Goal: Transaction & Acquisition: Purchase product/service

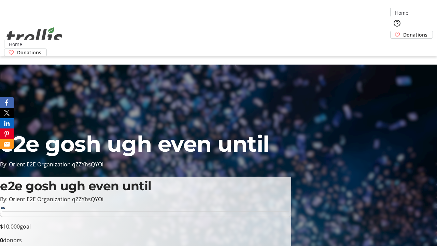
click at [403, 31] on span "Donations" at bounding box center [415, 34] width 24 height 7
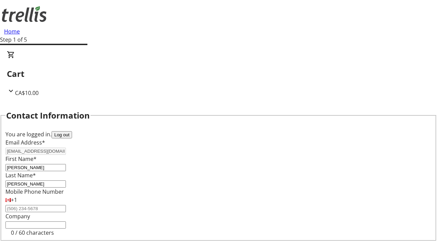
scroll to position [92, 0]
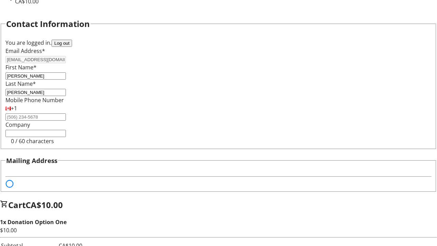
select select "BC"
select select "CA"
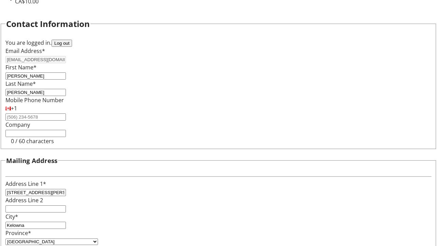
type input "V1Y 0C2"
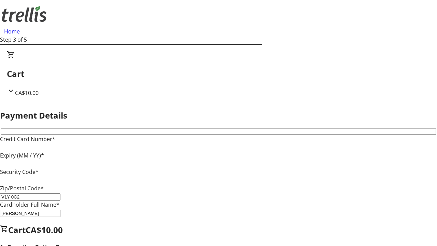
type input "V1Y 0C2"
